Goal: Information Seeking & Learning: Learn about a topic

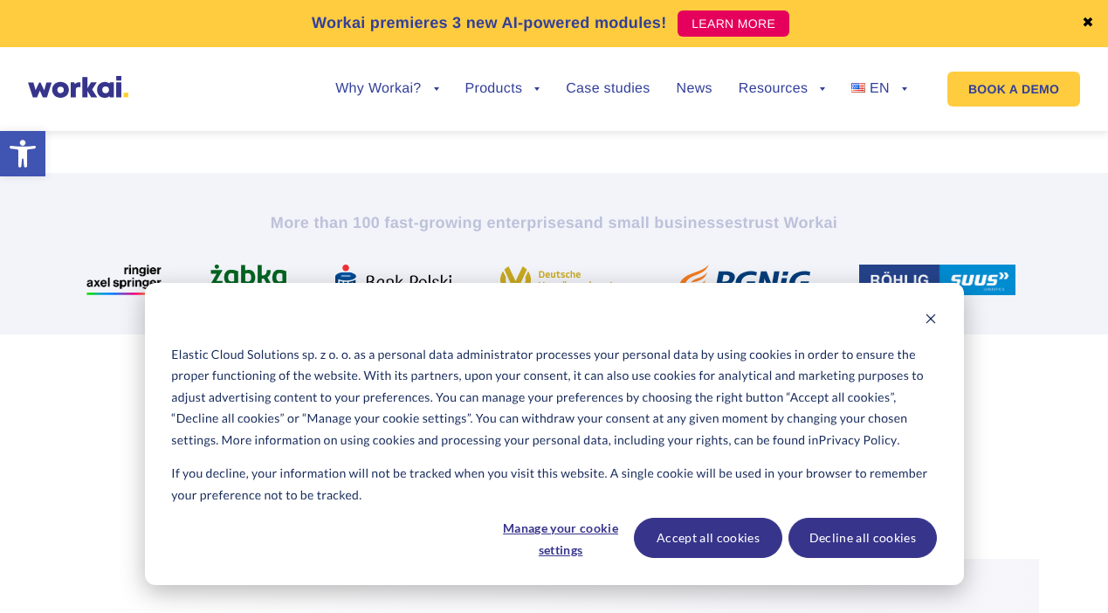
scroll to position [563, 0]
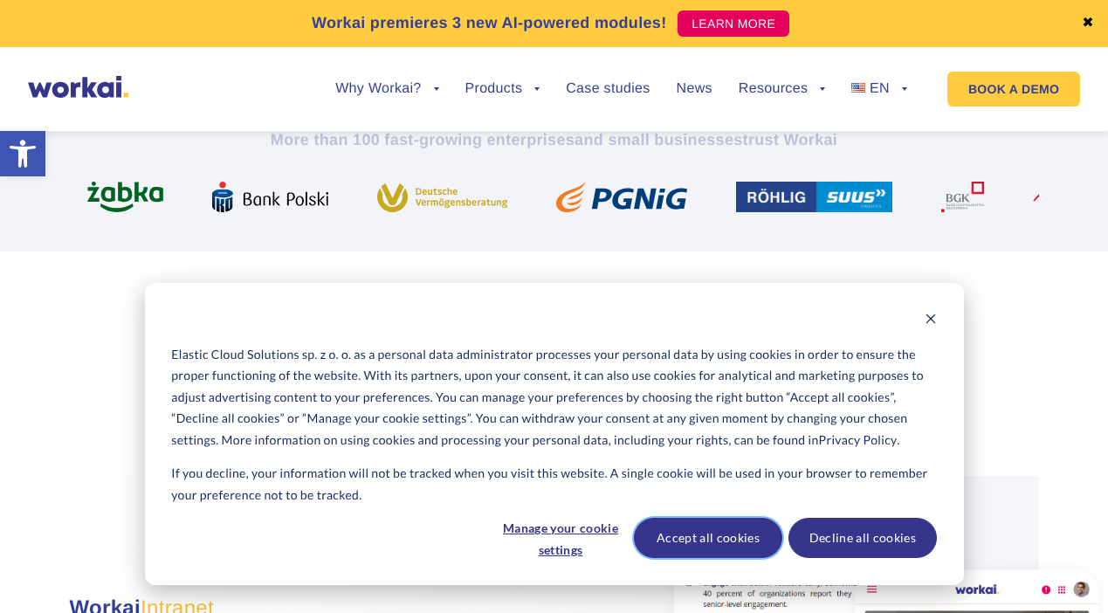
click at [726, 540] on button "Accept all cookies" at bounding box center [708, 538] width 148 height 40
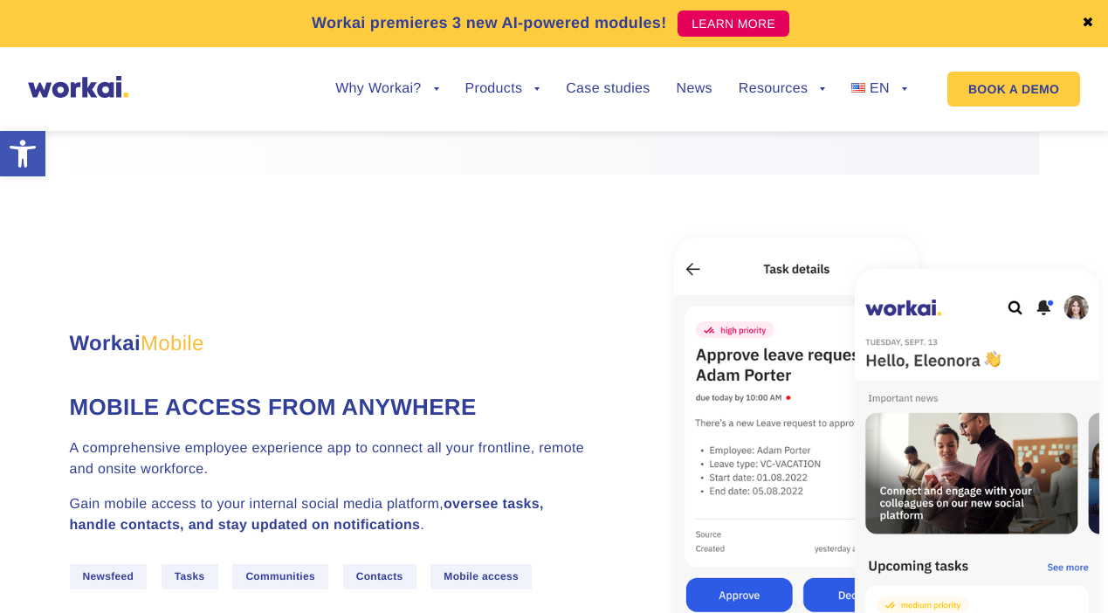
scroll to position [2945, 0]
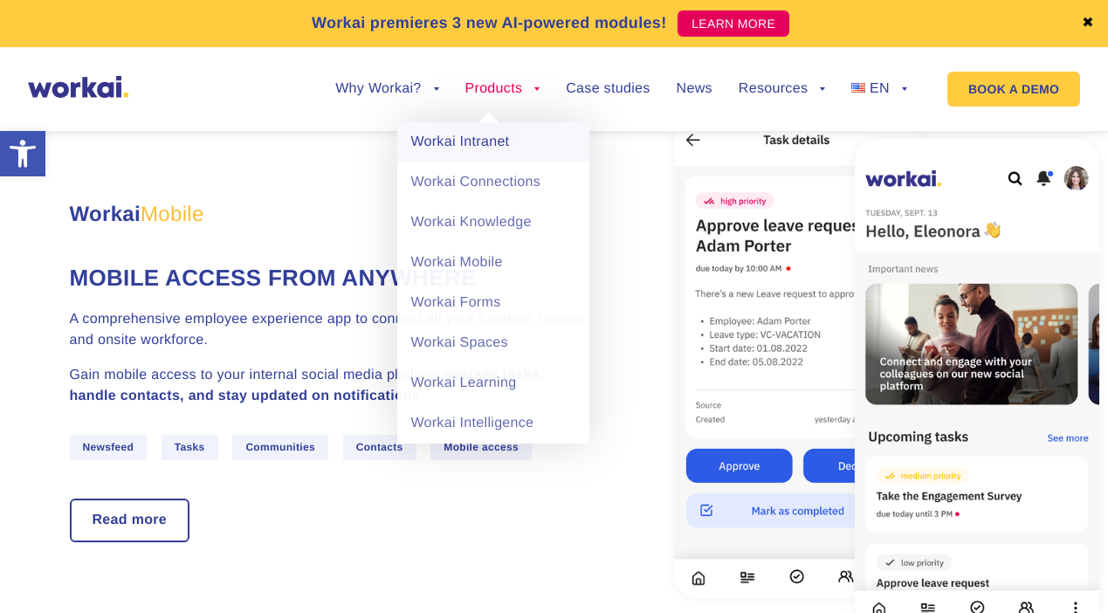
click at [475, 142] on link "Workai Intranet" at bounding box center [493, 142] width 192 height 40
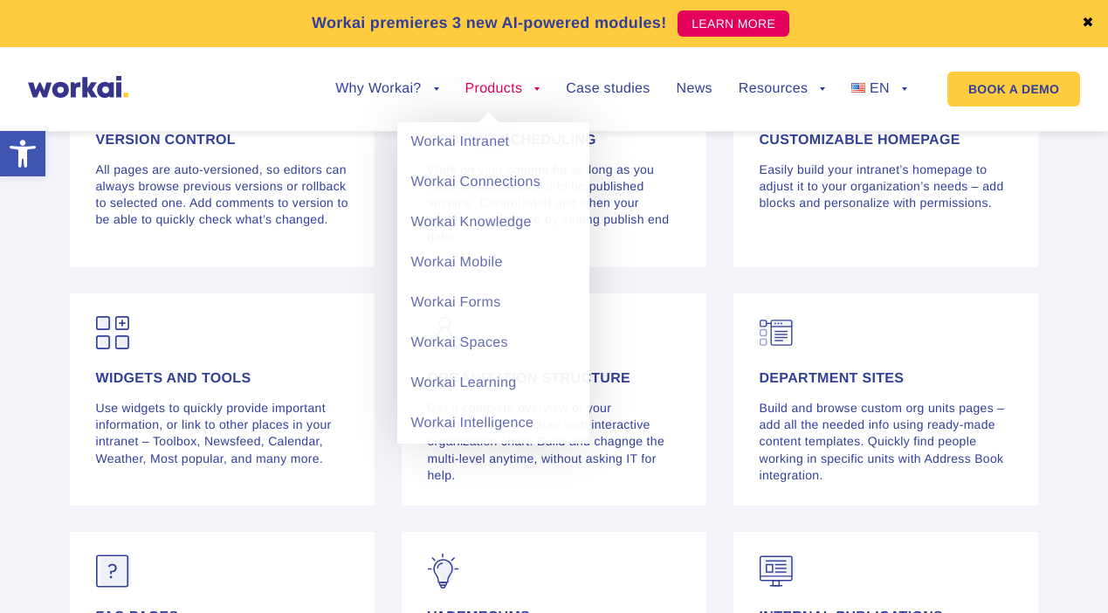
scroll to position [3856, 0]
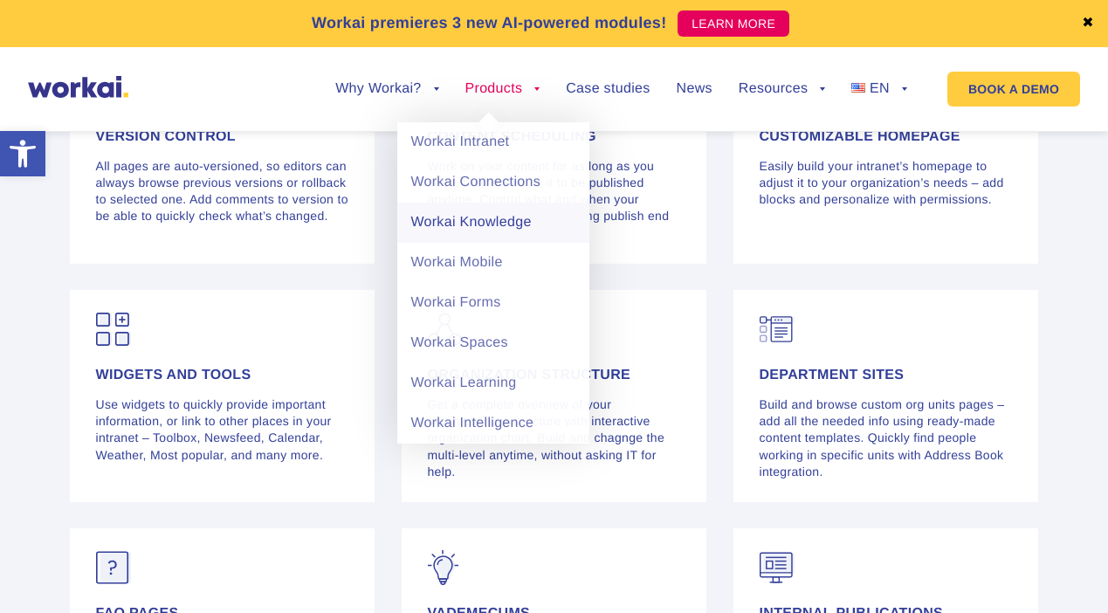
click at [497, 215] on link "Workai Knowledge" at bounding box center [493, 223] width 192 height 40
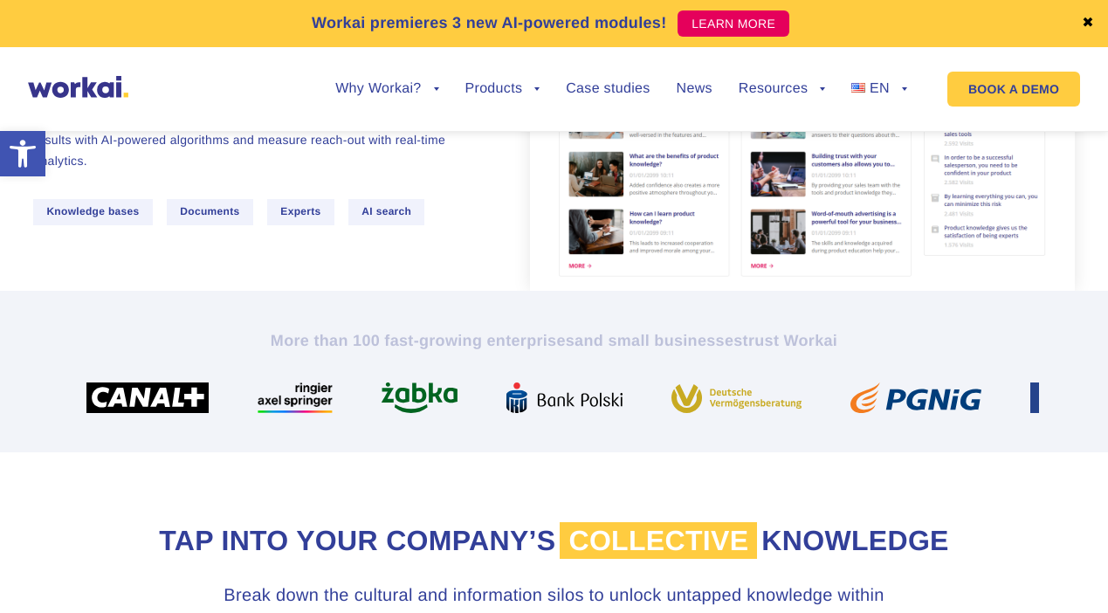
scroll to position [427, 0]
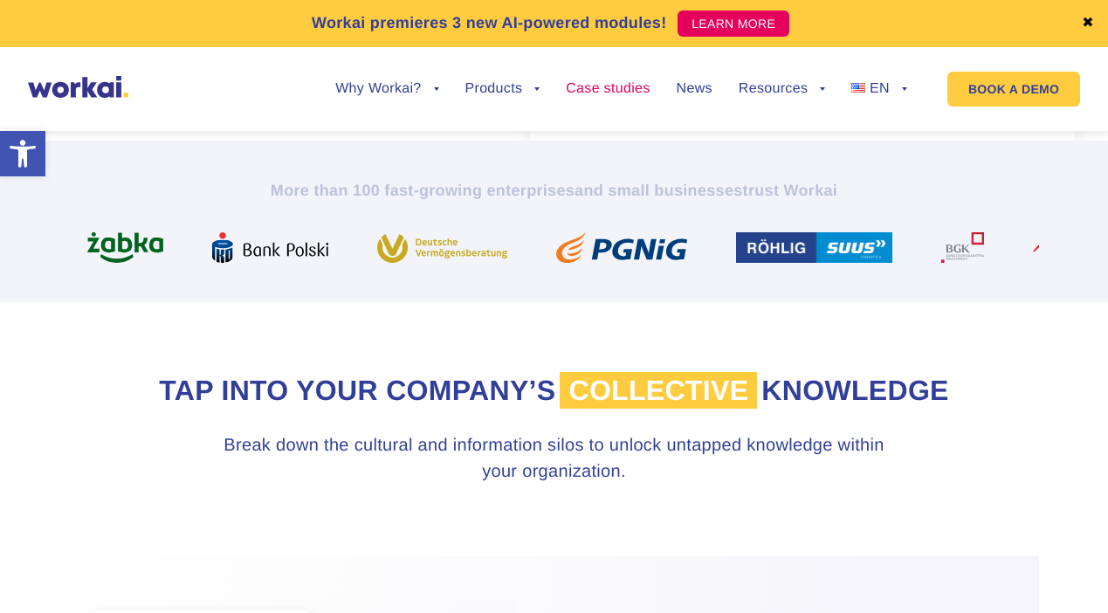
click at [629, 92] on link "Case studies" at bounding box center [608, 89] width 84 height 14
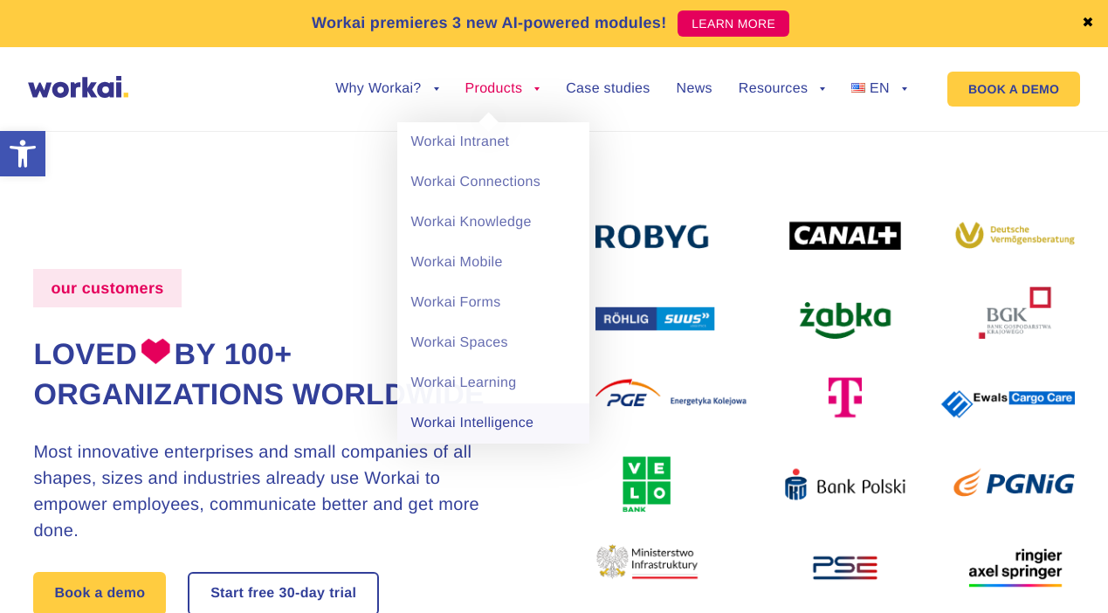
click at [461, 418] on link "Workai Intelligence" at bounding box center [493, 423] width 192 height 40
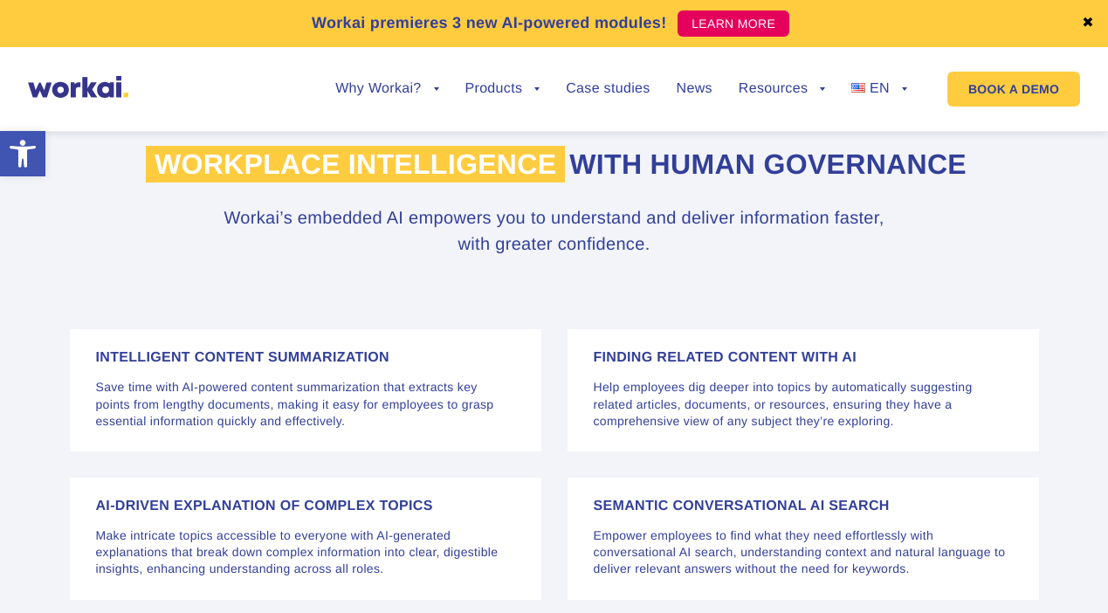
scroll to position [3715, 0]
